Goal: Task Accomplishment & Management: Complete application form

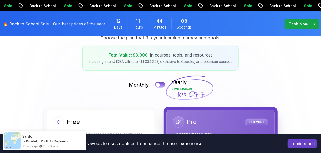
scroll to position [78, 0]
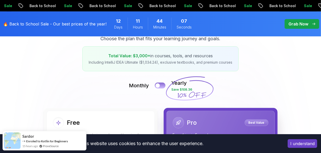
click at [159, 85] on div at bounding box center [157, 85] width 4 height 4
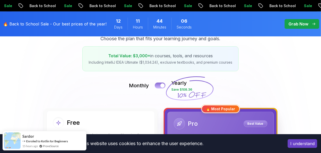
click at [157, 86] on button at bounding box center [160, 85] width 11 height 6
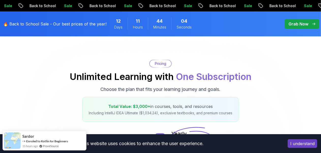
scroll to position [260, 0]
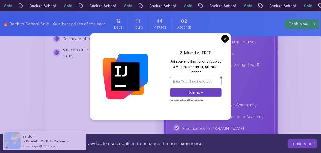
click at [296, 147] on button "I understand" at bounding box center [302, 143] width 29 height 9
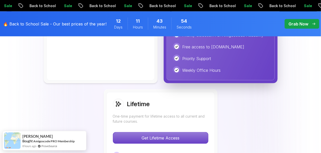
scroll to position [342, 0]
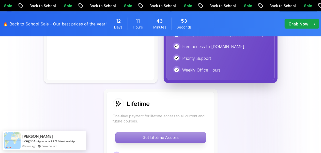
click at [173, 134] on p "Get Lifetime Access" at bounding box center [160, 137] width 90 height 11
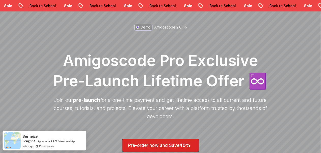
scroll to position [51, 0]
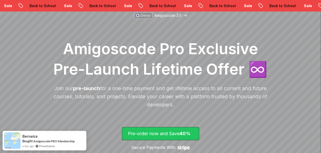
click at [173, 134] on p "Pre-order now and Save 40%" at bounding box center [160, 133] width 65 height 7
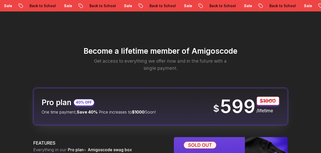
scroll to position [598, 0]
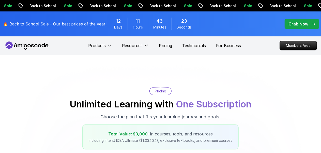
scroll to position [14, 0]
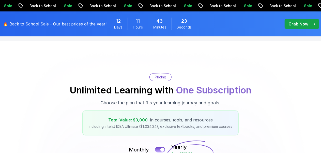
click at [293, 22] on p "Grab Now" at bounding box center [298, 24] width 20 height 6
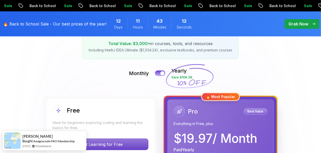
scroll to position [90, 0]
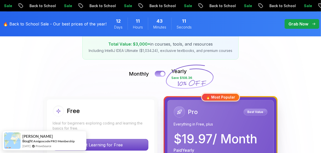
click at [158, 73] on button at bounding box center [160, 74] width 11 height 6
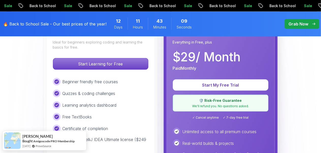
scroll to position [183, 0]
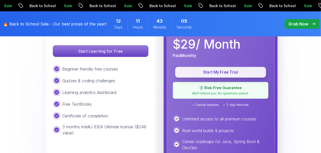
click at [218, 71] on p "Start My Free Trial" at bounding box center [220, 72] width 79 height 6
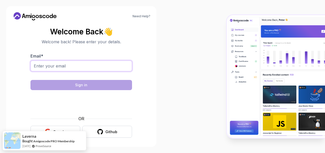
click at [76, 64] on input "Email *" at bounding box center [81, 65] width 102 height 11
type input "ais-sngamsom@ekkremis-co.ltd"
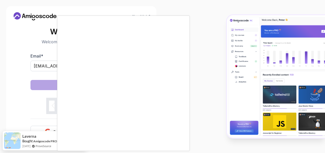
click at [25, 90] on div at bounding box center [162, 76] width 325 height 153
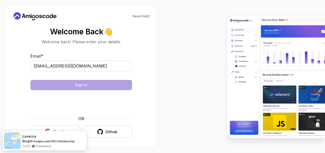
scroll to position [2, 0]
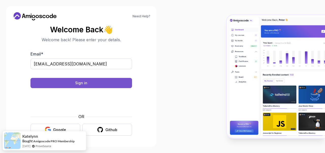
click at [97, 83] on button "Sign in" at bounding box center [81, 83] width 102 height 10
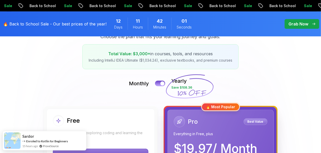
scroll to position [80, 0]
click at [159, 82] on button at bounding box center [160, 83] width 11 height 6
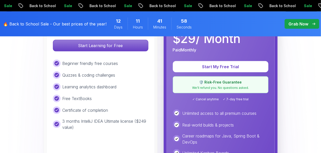
scroll to position [184, 0]
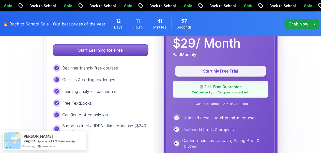
click at [220, 71] on p "Start My Free Trial" at bounding box center [220, 71] width 79 height 6
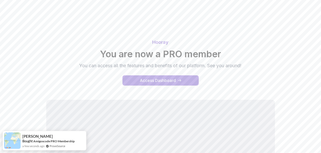
click at [181, 77] on button "Access Dashboard" at bounding box center [160, 80] width 76 height 10
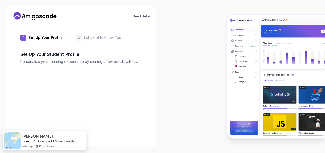
type input "shinymongoosed600c"
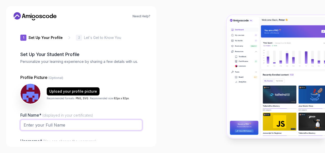
click at [60, 123] on input "Full Name* (displayed in your certificates)" at bounding box center [81, 124] width 122 height 11
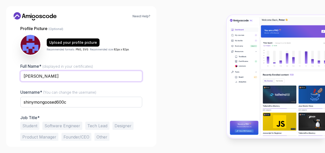
scroll to position [59, 0]
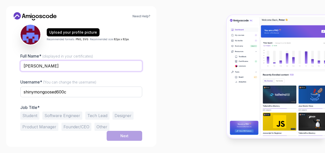
type input "[PERSON_NAME]"
click at [24, 116] on button "Student" at bounding box center [29, 115] width 19 height 8
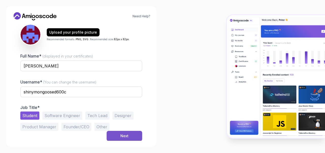
click at [118, 134] on button "Next" at bounding box center [125, 136] width 36 height 10
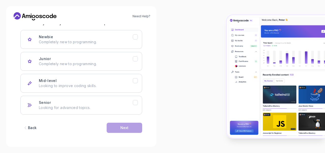
scroll to position [75, 0]
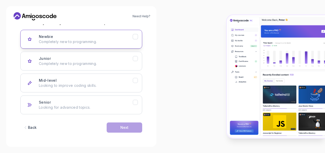
drag, startPoint x: 111, startPoint y: 57, endPoint x: 129, endPoint y: 43, distance: 23.1
click at [129, 43] on div "Newbie Completely new to programming. Junior Completely new to programming. Mid…" at bounding box center [81, 72] width 122 height 84
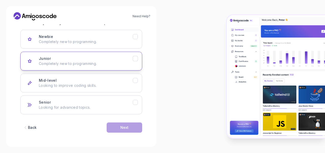
click at [129, 57] on div "Junior Completely new to programming." at bounding box center [86, 61] width 94 height 10
click at [126, 127] on div "Next" at bounding box center [124, 127] width 8 height 5
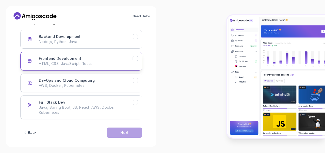
click at [108, 56] on div "Frontend Development HTML, CSS, JavaScript, React" at bounding box center [86, 61] width 94 height 10
click at [119, 132] on button "Next" at bounding box center [125, 132] width 36 height 10
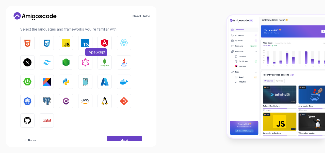
click at [87, 48] on span "TypeScript" at bounding box center [96, 52] width 22 height 8
click at [113, 124] on div "HTML CSS JavaScript TypeScript Angular React.js Next.js Tailwind CSS Node.js Gr…" at bounding box center [81, 81] width 122 height 91
click at [116, 136] on button "Next" at bounding box center [125, 140] width 36 height 10
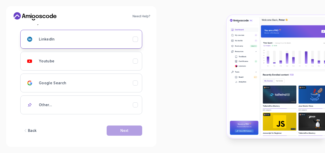
click at [107, 37] on div "LinkedIn" at bounding box center [86, 39] width 94 height 10
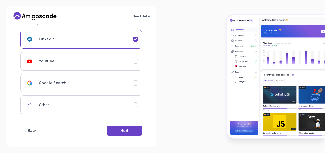
click at [117, 138] on div "Back Next" at bounding box center [81, 130] width 122 height 26
click at [112, 71] on div "LinkedIn Youtube Google Search Other..." at bounding box center [81, 72] width 122 height 84
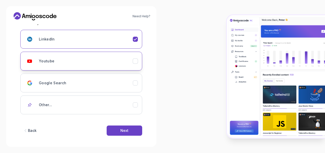
click at [137, 54] on button "Youtube" at bounding box center [81, 61] width 122 height 19
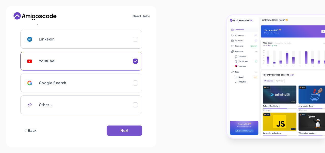
click at [126, 127] on button "Next" at bounding box center [125, 130] width 36 height 10
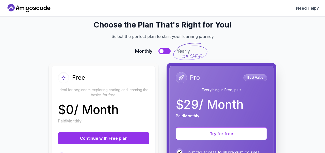
scroll to position [7, 0]
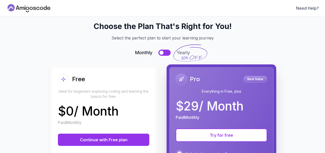
click at [36, 8] on icon at bounding box center [34, 8] width 3 height 3
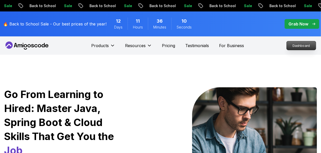
click at [297, 47] on p "Dashboard" at bounding box center [301, 45] width 29 height 9
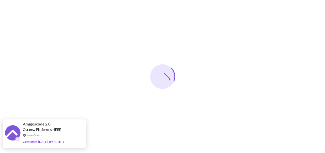
click at [44, 133] on div "ProveSource" at bounding box center [43, 135] width 41 height 4
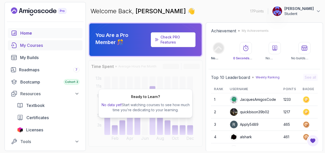
click at [59, 44] on div "My Courses" at bounding box center [49, 45] width 59 height 6
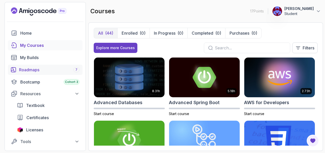
click at [45, 72] on div "Roadmaps 7" at bounding box center [49, 70] width 60 height 6
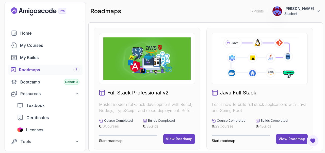
scroll to position [25, 0]
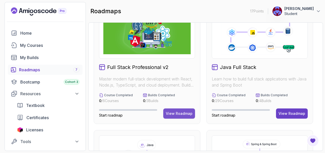
click at [175, 113] on div "View Roadmap" at bounding box center [179, 113] width 27 height 5
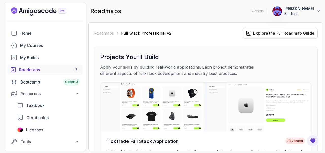
click at [271, 35] on div "Explore the Full Roadmap Guide" at bounding box center [283, 33] width 61 height 6
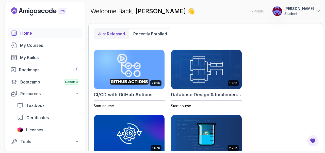
scroll to position [126, 0]
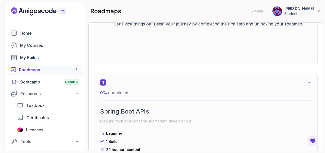
scroll to position [266, 0]
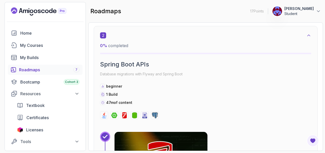
click at [225, 101] on div "47m of content" at bounding box center [205, 102] width 211 height 5
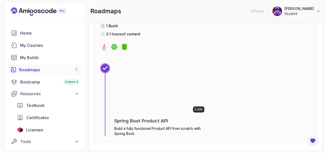
scroll to position [379, 0]
